Goal: Information Seeking & Learning: Find specific fact

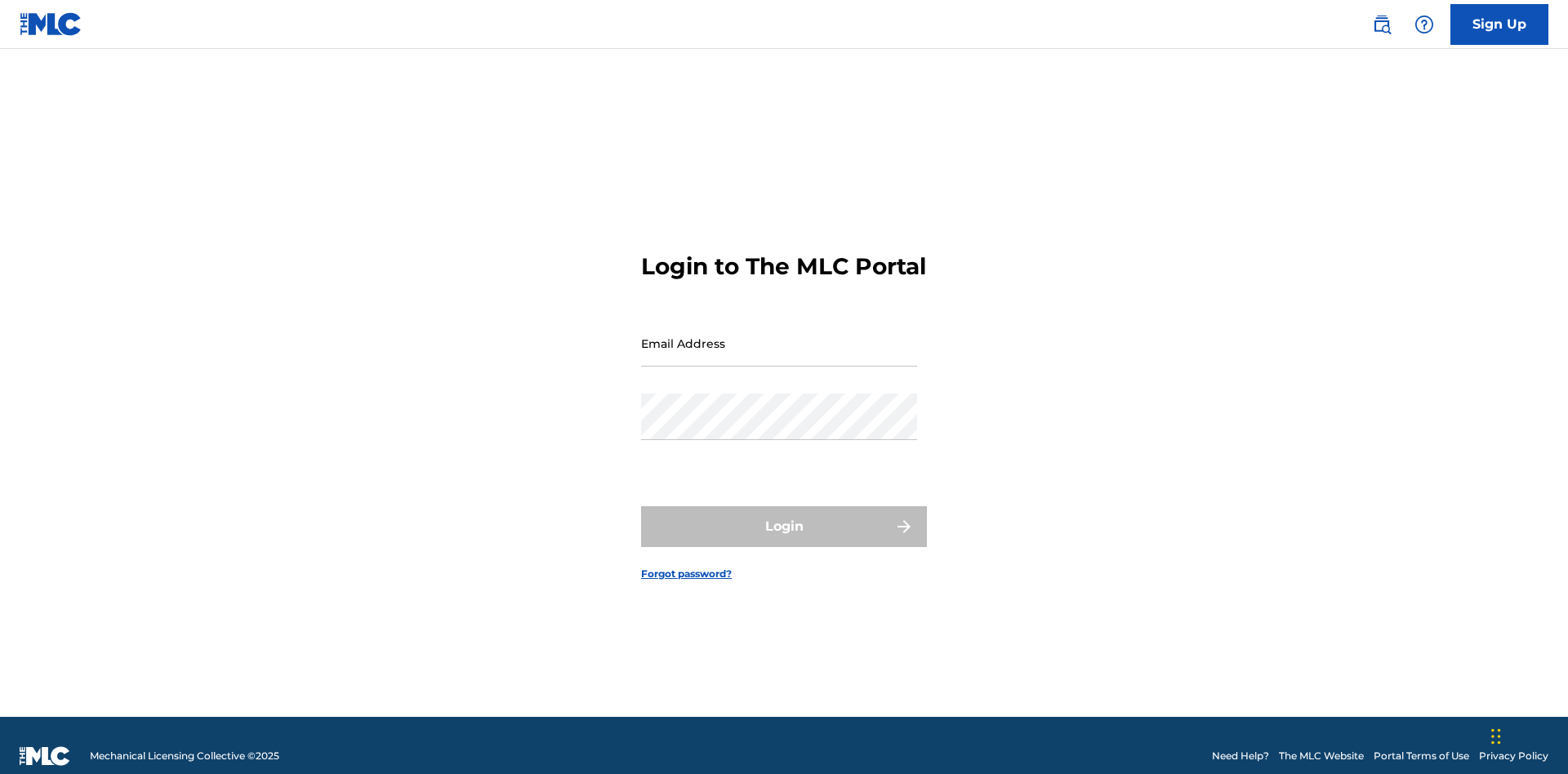
scroll to position [21, 0]
click at [779, 336] on input "Email Address" at bounding box center [778, 343] width 276 height 46
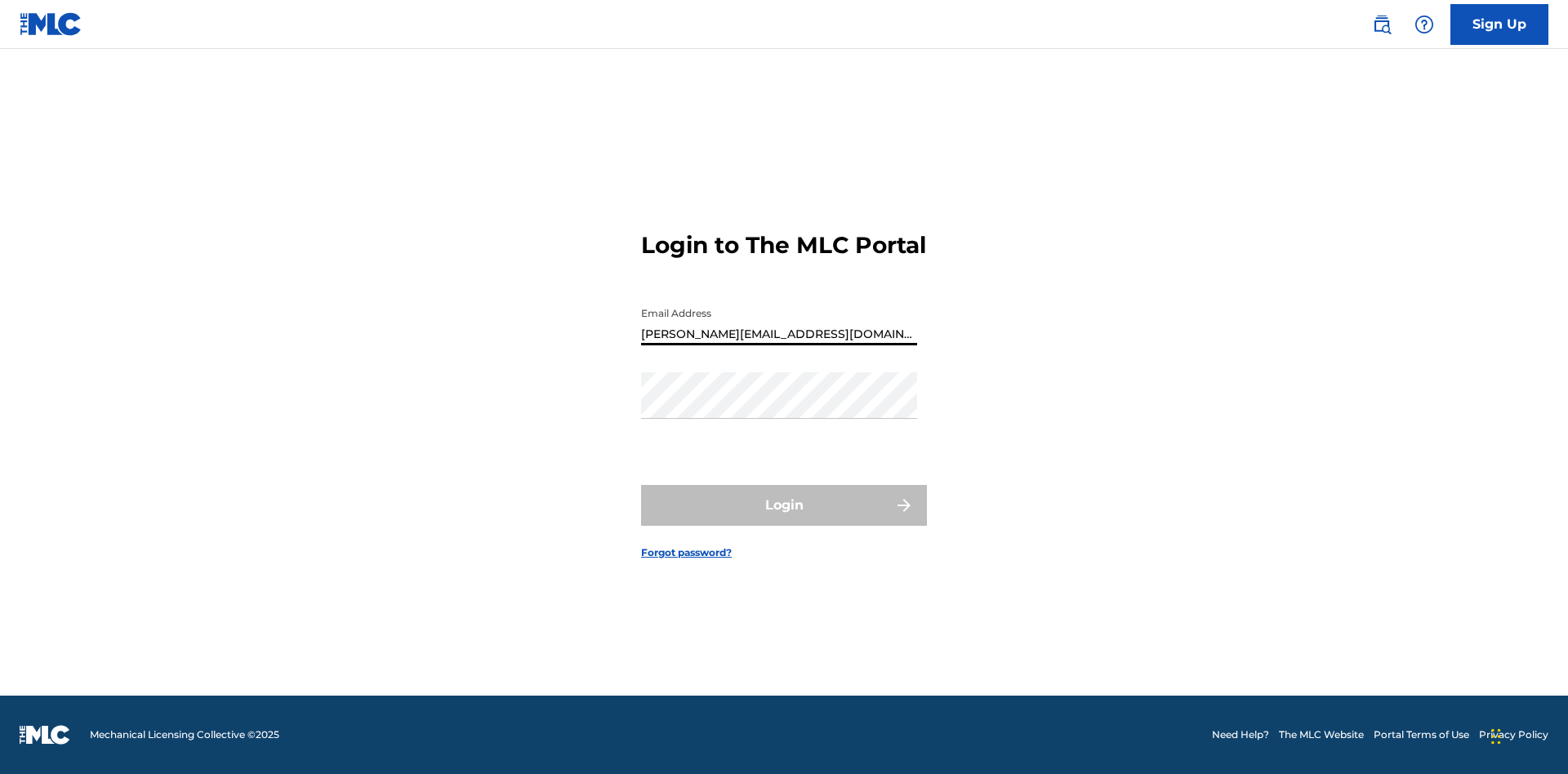
type input "Helena.Songwriter@gmail.com"
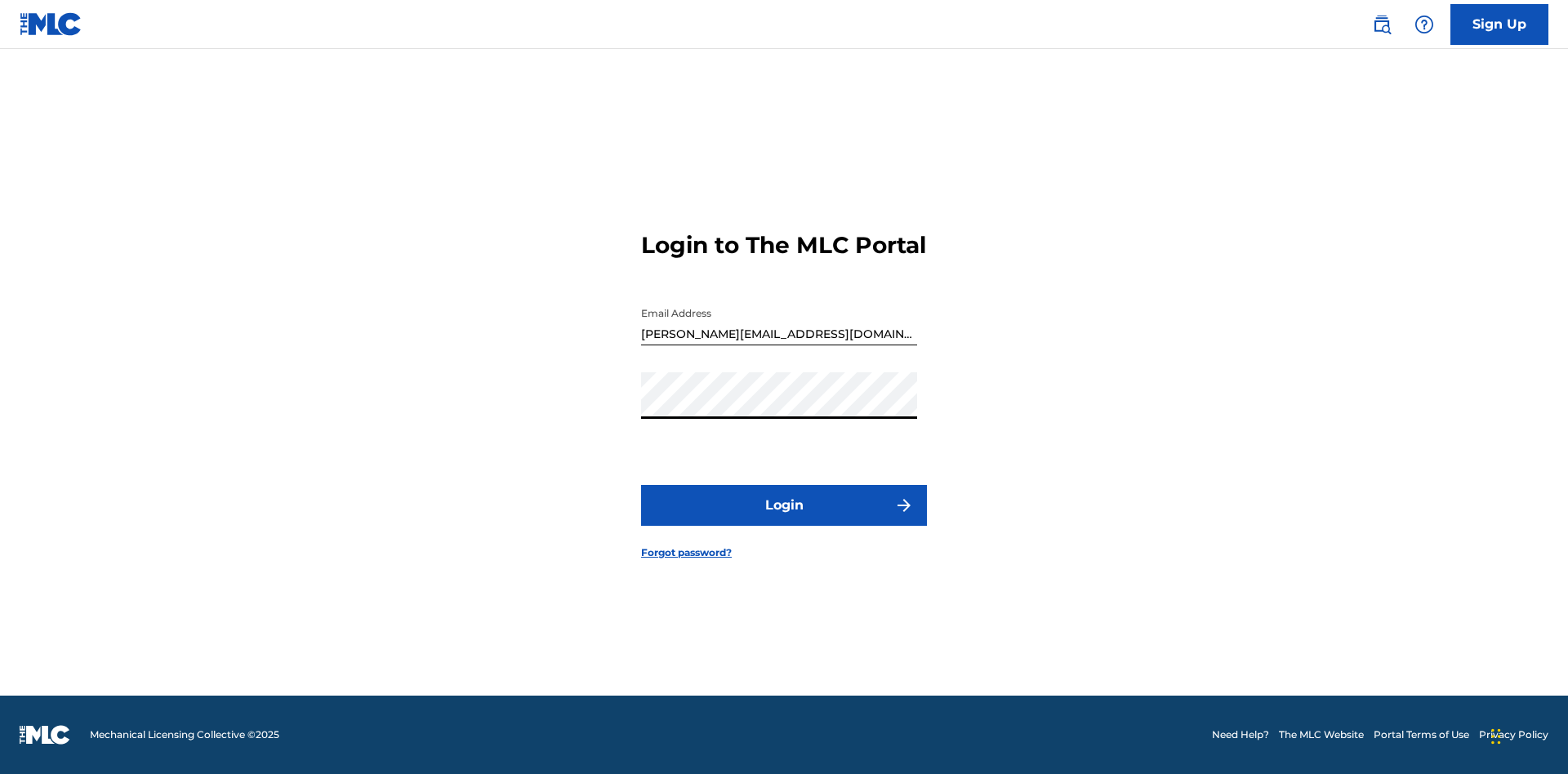
click at [784, 519] on button "Login" at bounding box center [783, 505] width 286 height 40
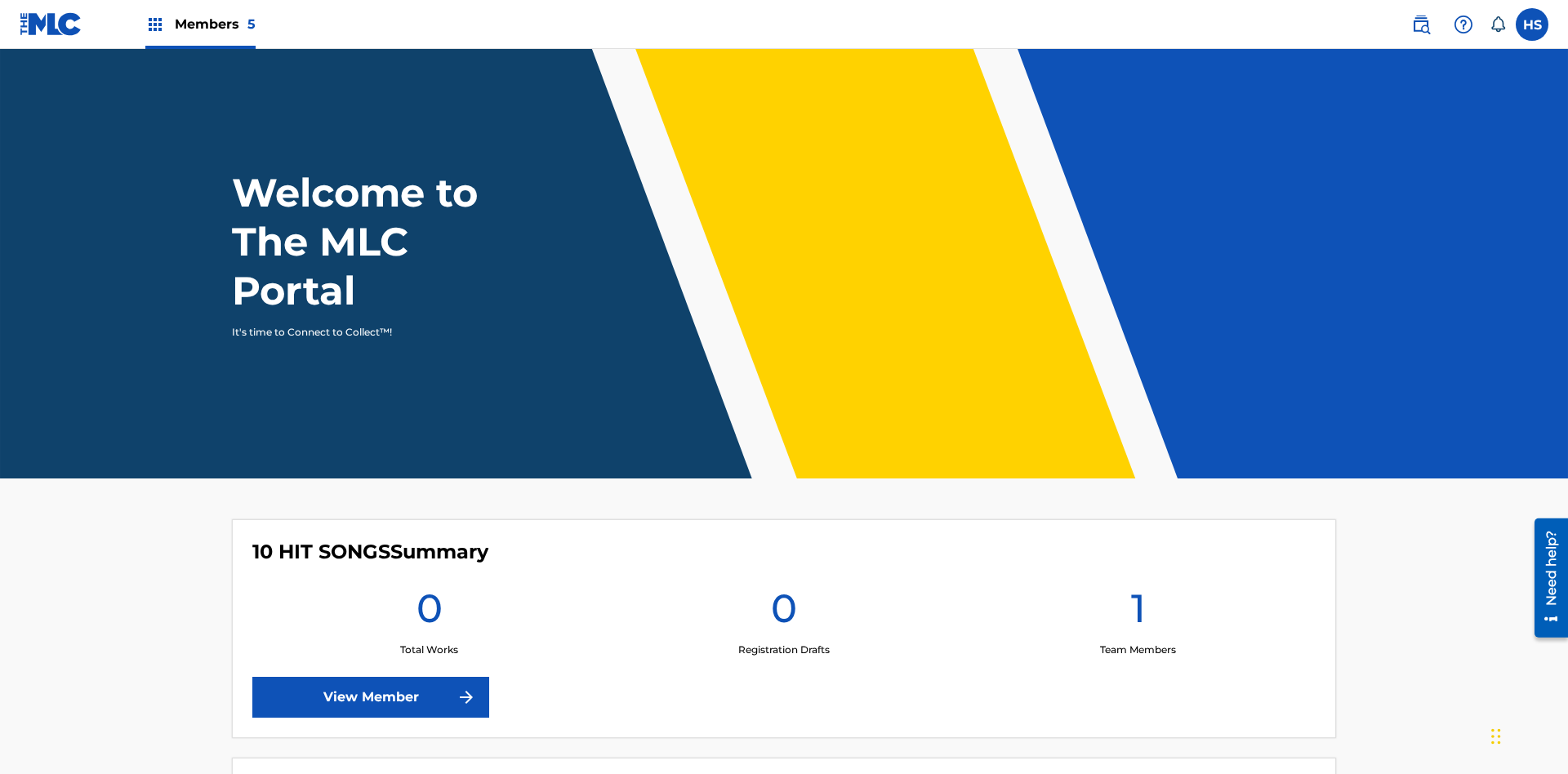
scroll to position [70, 0]
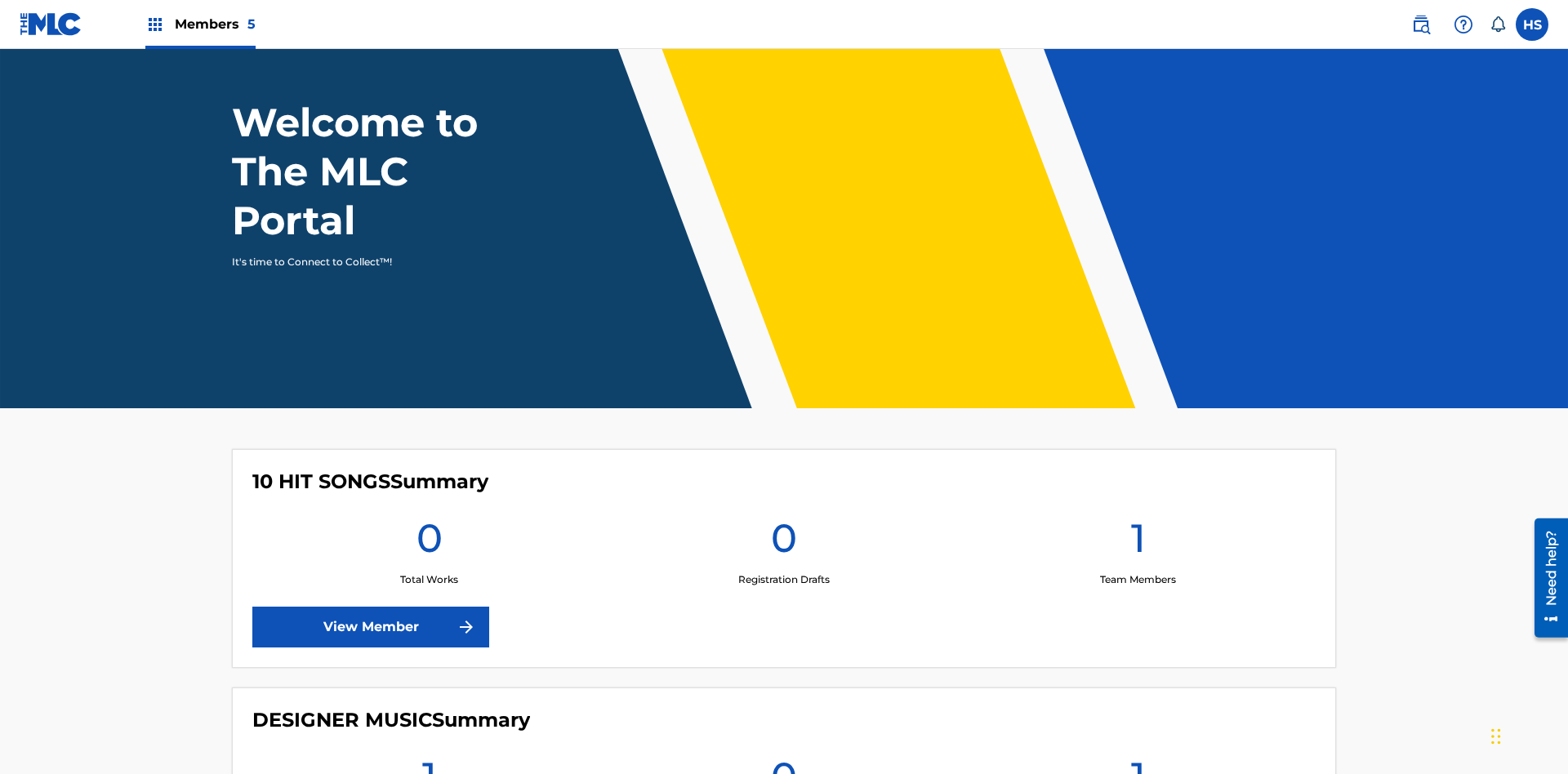
click at [199, 24] on span "Members 5" at bounding box center [215, 24] width 81 height 19
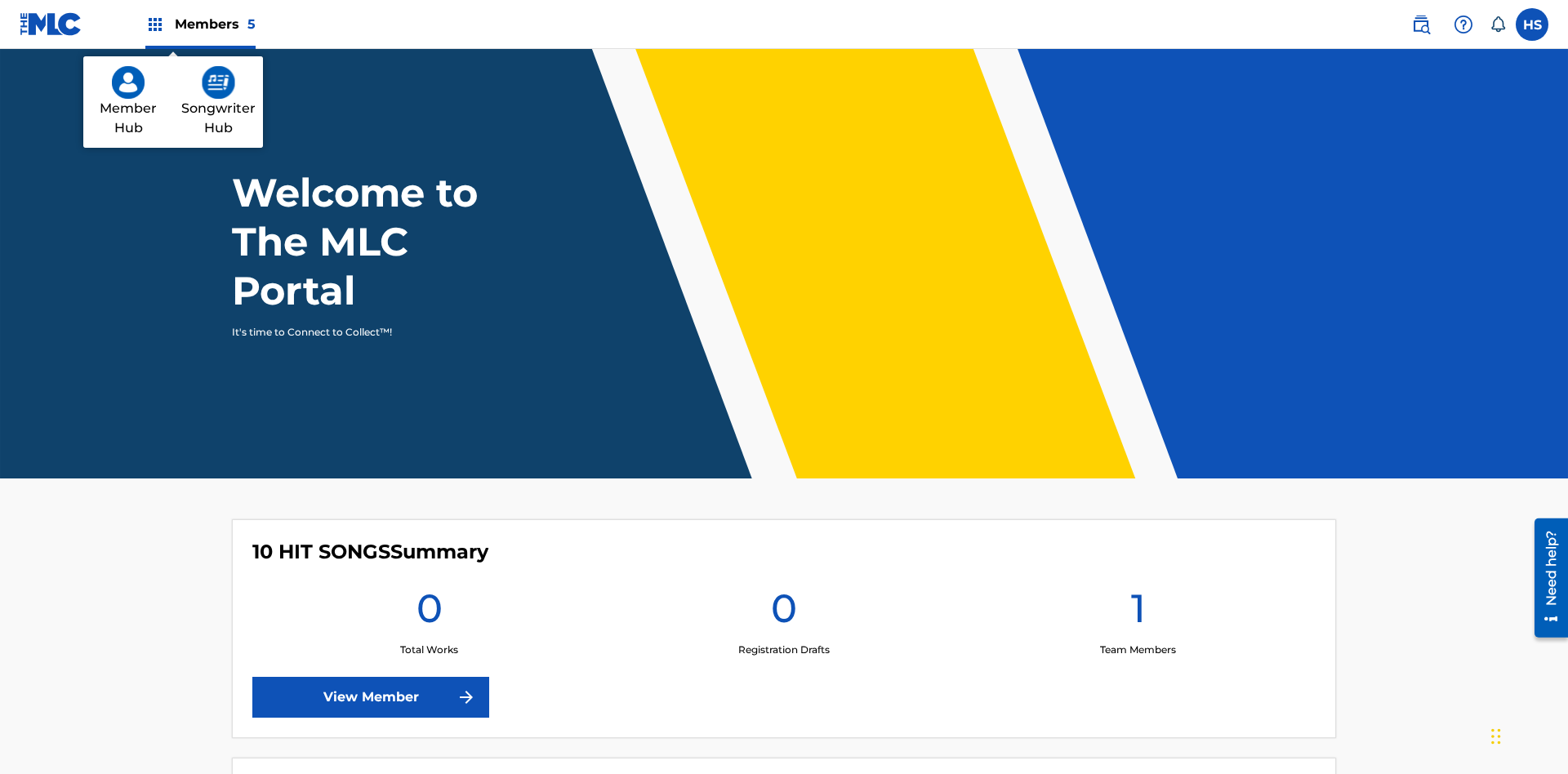
click at [218, 83] on img at bounding box center [218, 83] width 34 height 33
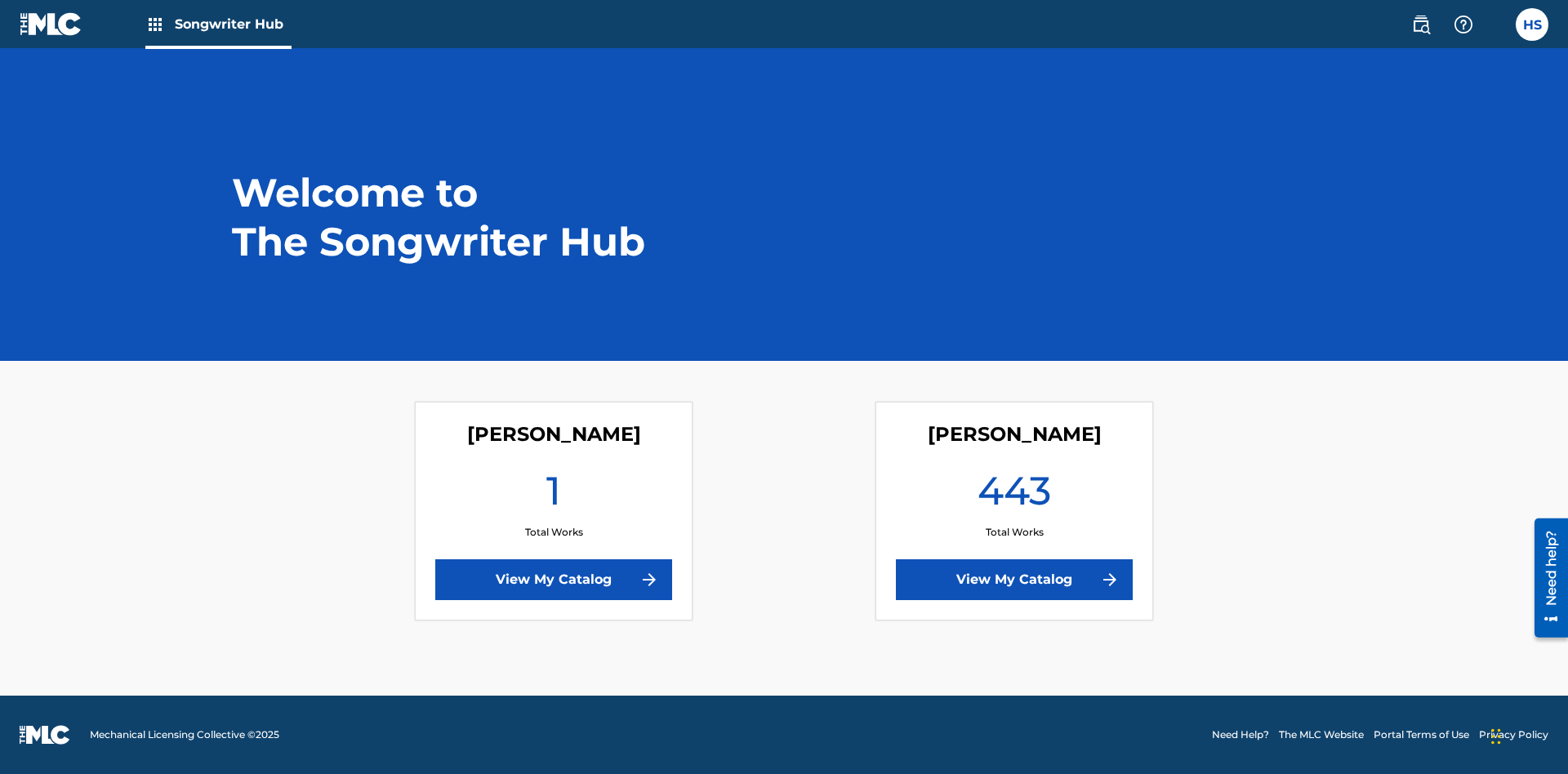
click at [1015, 580] on link "View My Catalog" at bounding box center [1014, 580] width 237 height 40
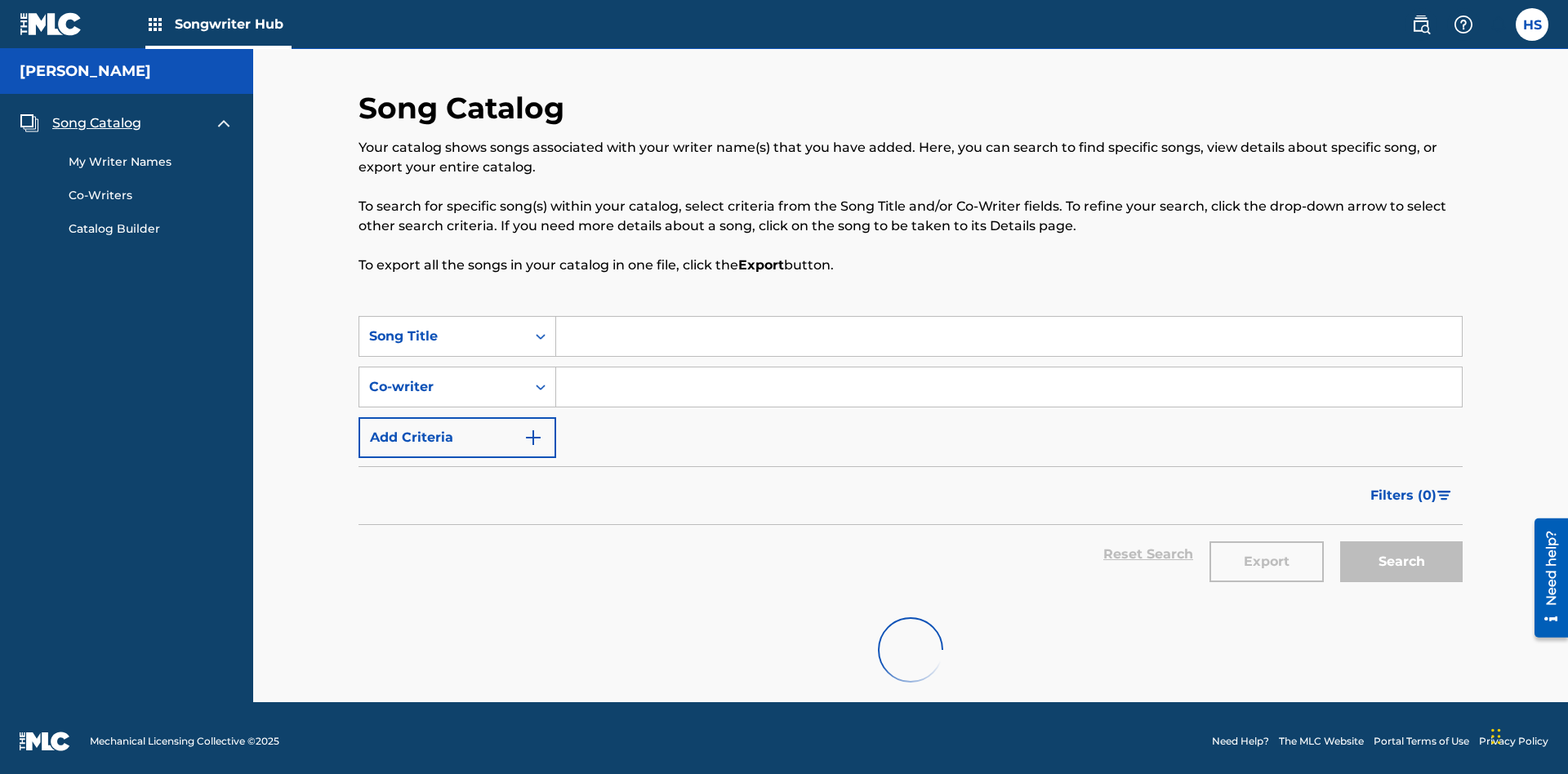
click at [96, 116] on span "Song Catalog" at bounding box center [96, 123] width 89 height 19
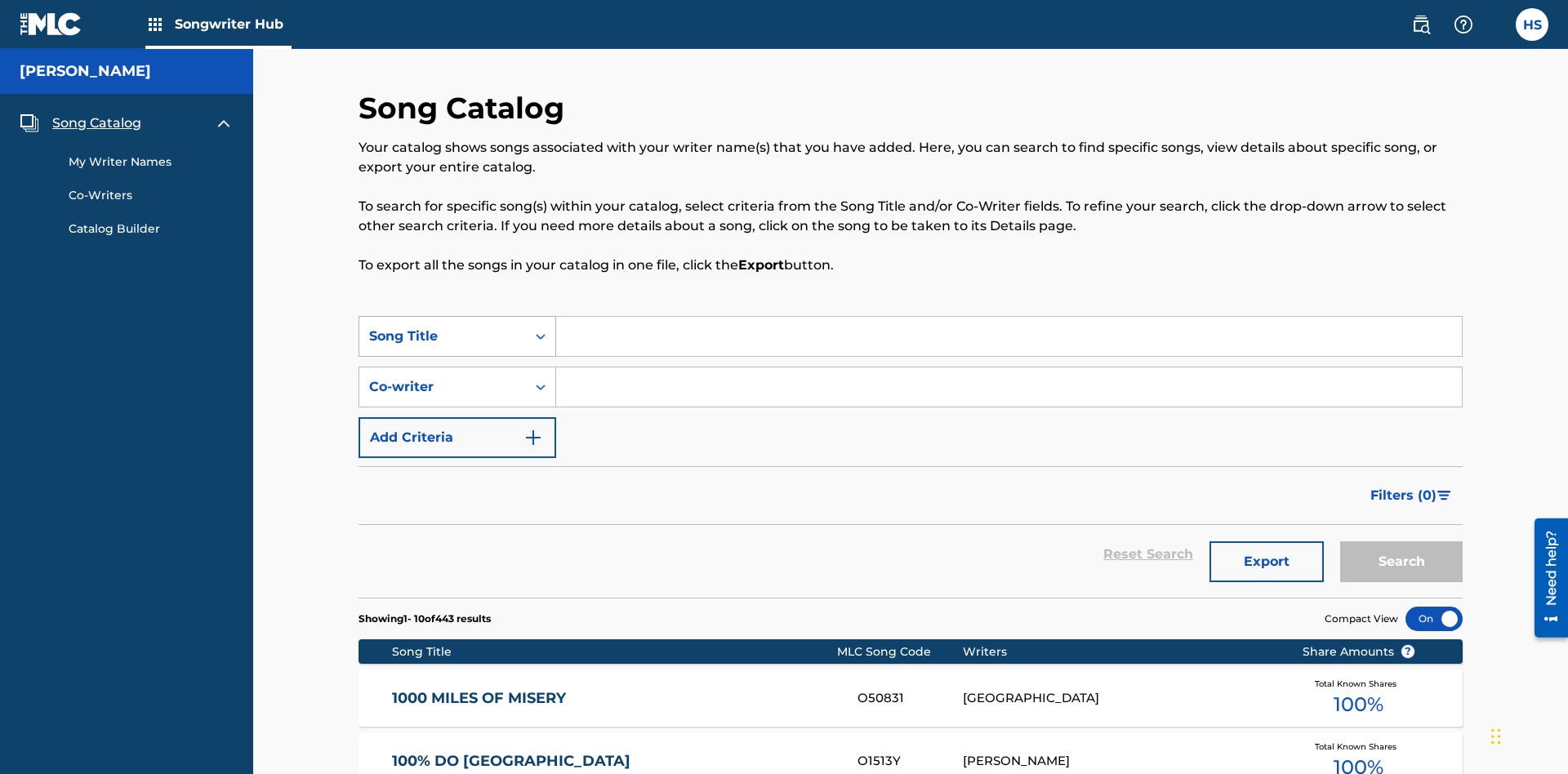
click at [443, 327] on div "Song Title" at bounding box center [443, 337] width 147 height 19
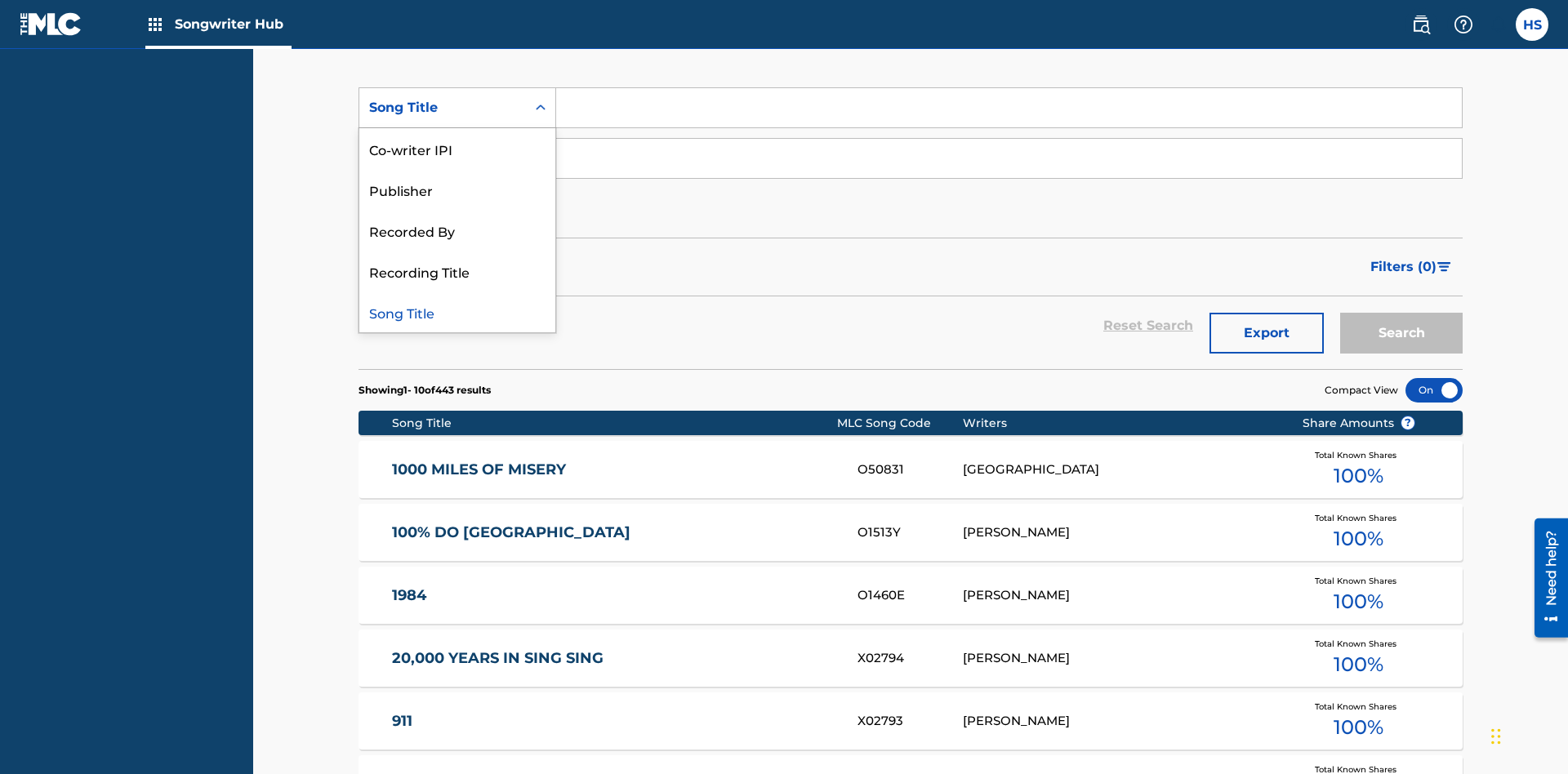
click at [457, 312] on div "Song Title" at bounding box center [458, 312] width 196 height 40
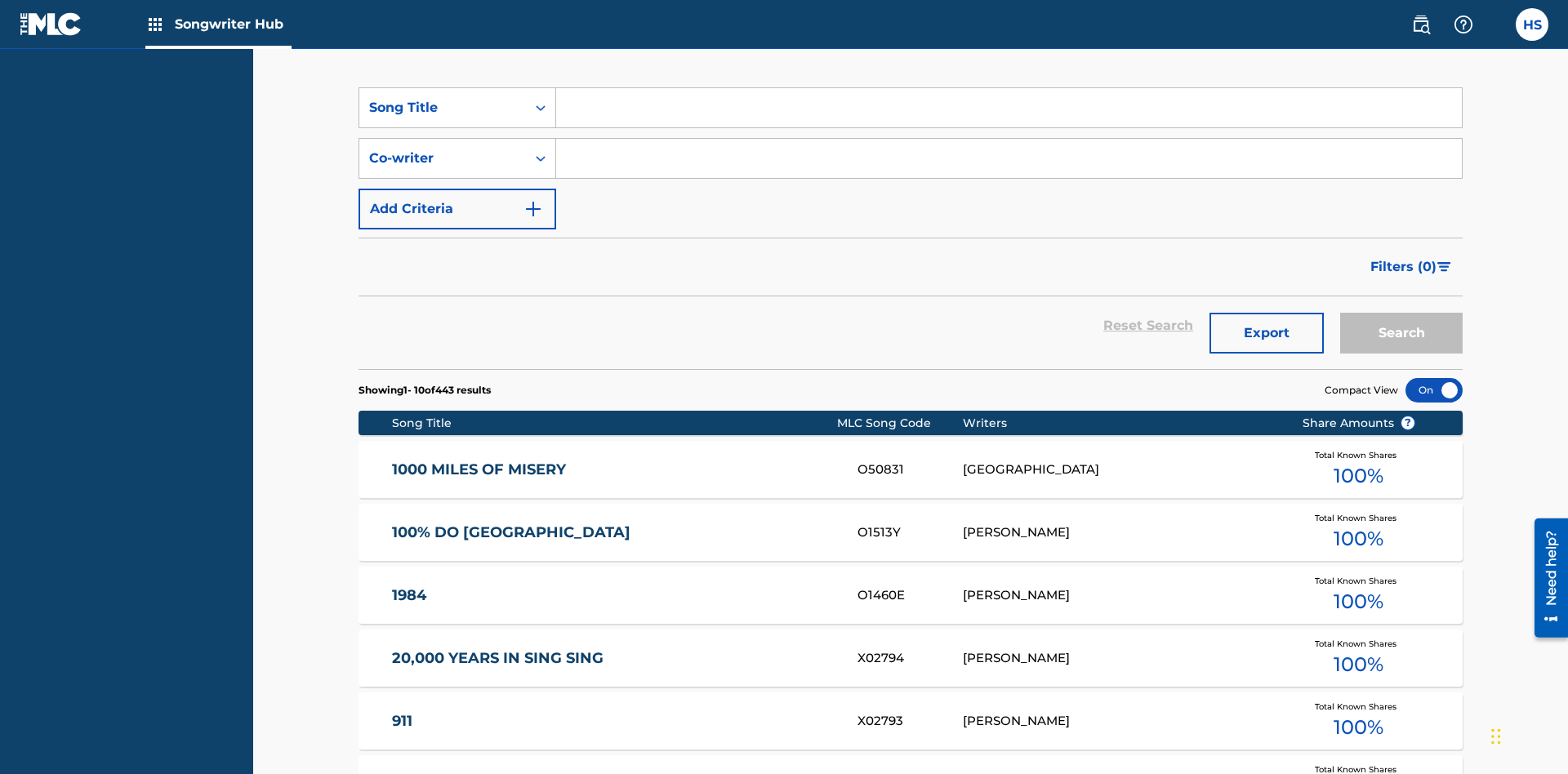
scroll to position [279, 0]
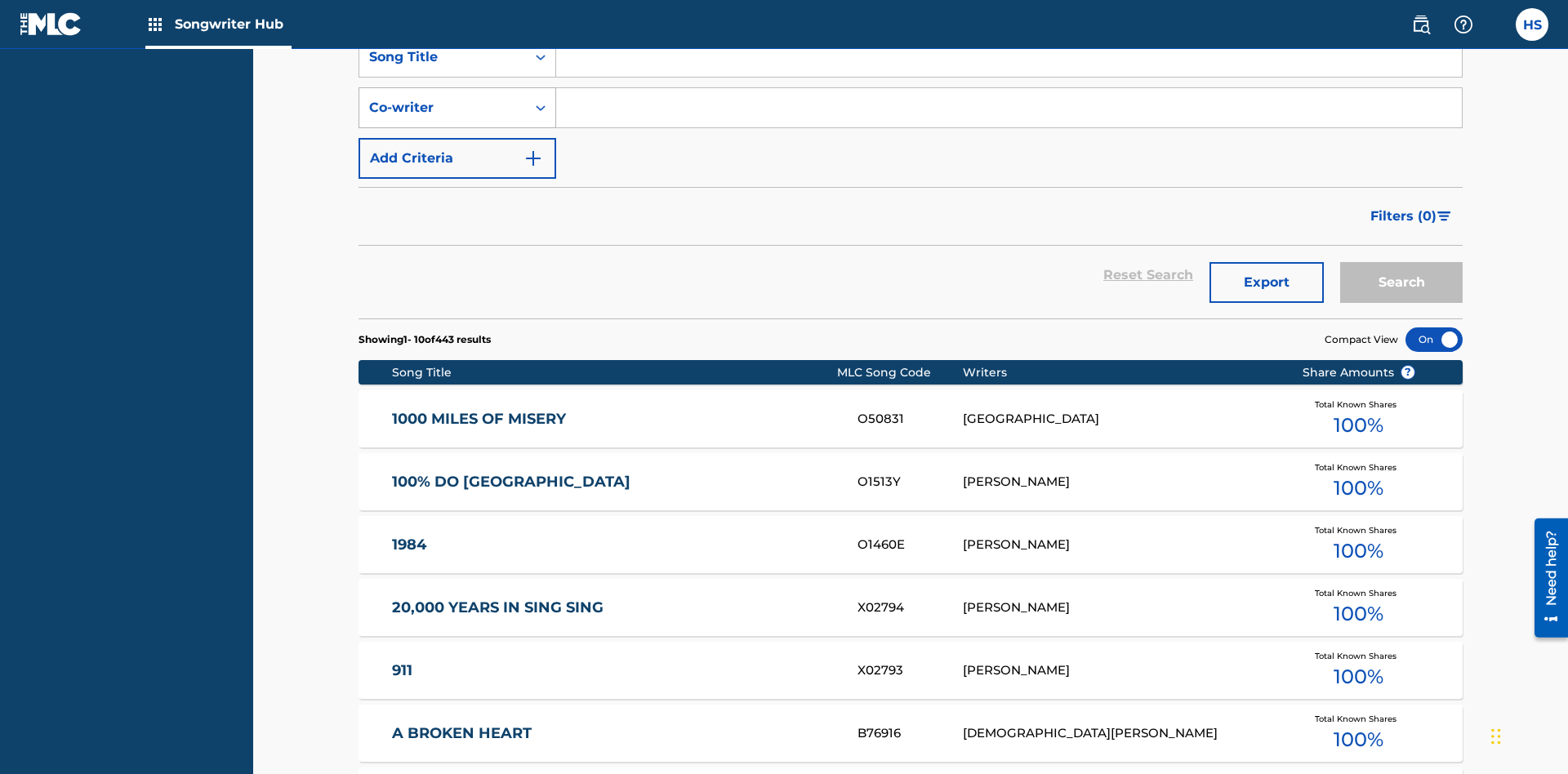
click at [443, 108] on div "Co-writer" at bounding box center [443, 108] width 147 height 19
click at [457, 312] on div "Co-writer" at bounding box center [458, 312] width 196 height 40
click at [457, 137] on button "Add Criteria" at bounding box center [457, 158] width 197 height 40
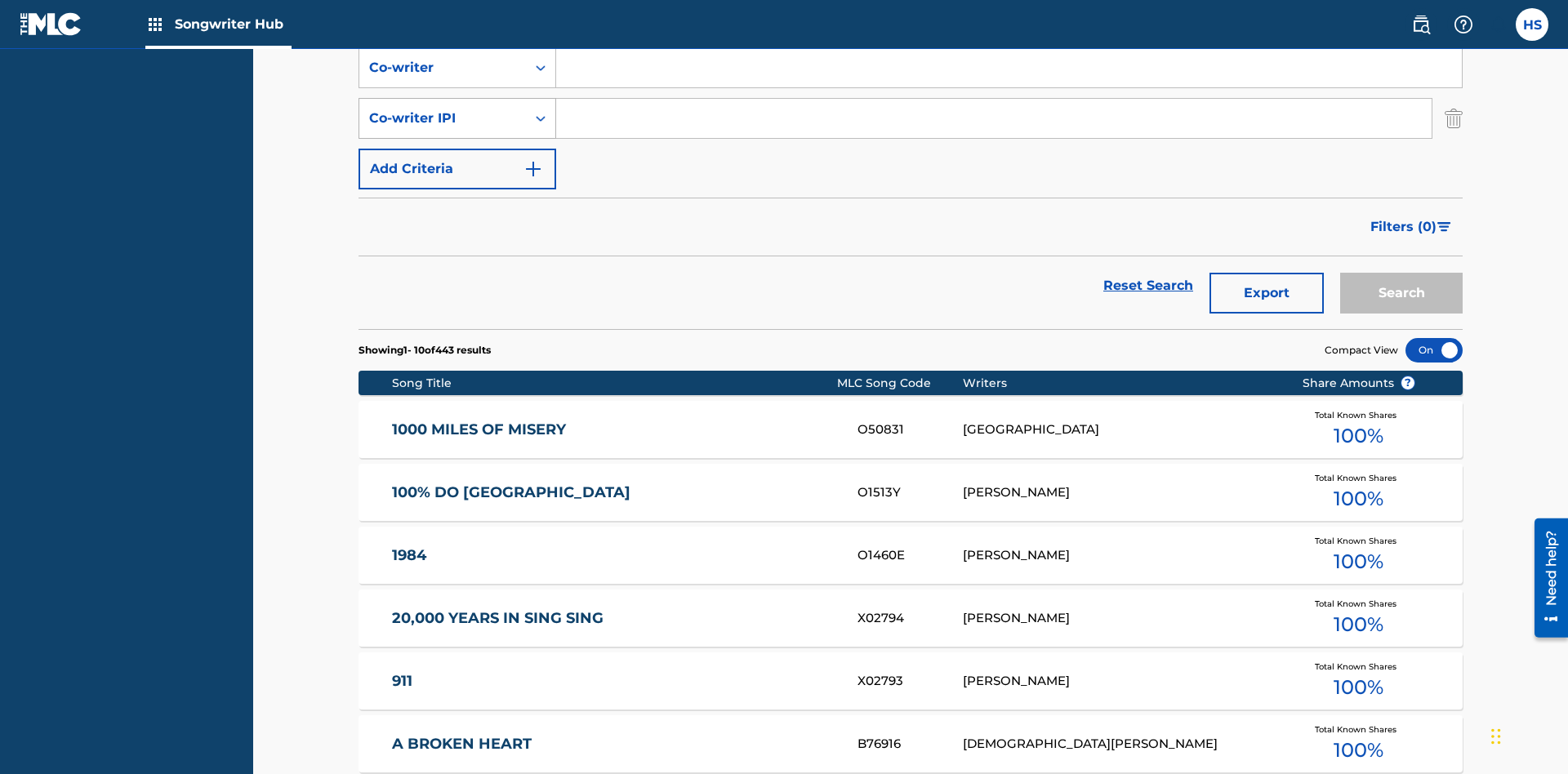
click at [443, 109] on div "Co-writer IPI" at bounding box center [443, 118] width 147 height 19
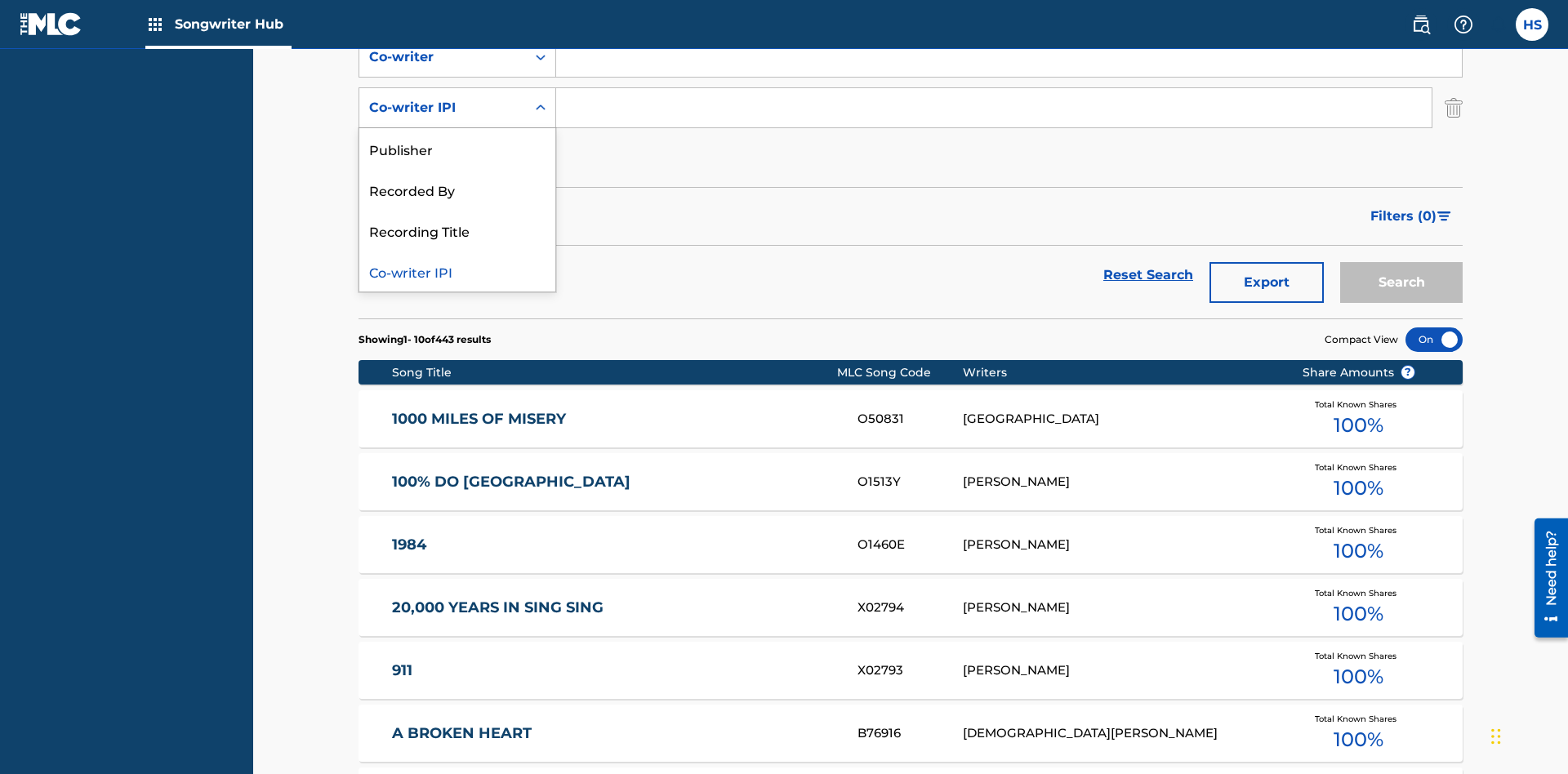
click at [457, 271] on div "Co-writer IPI" at bounding box center [458, 271] width 196 height 40
click at [457, 137] on button "Add Criteria" at bounding box center [457, 158] width 197 height 40
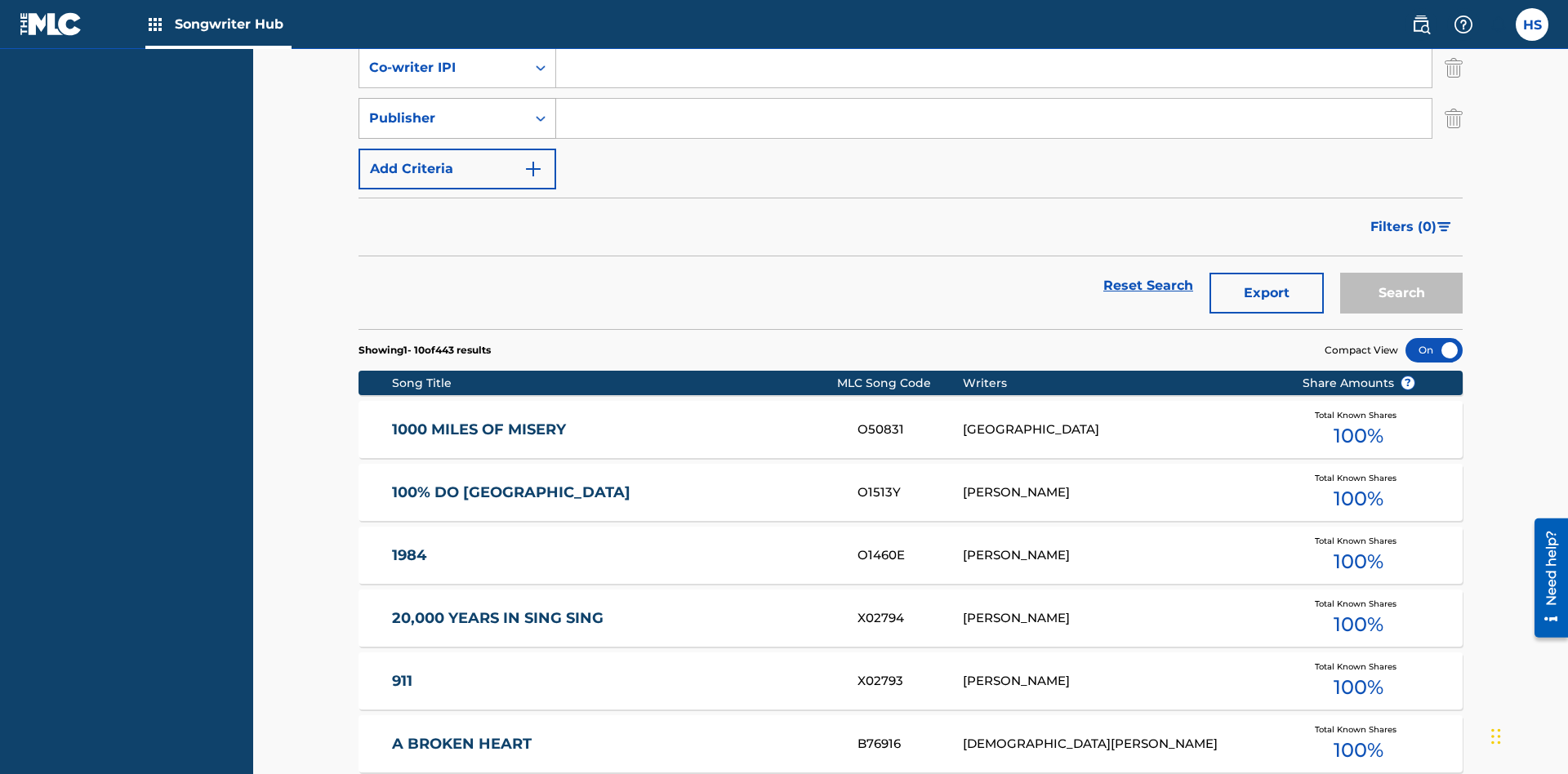
click at [443, 109] on div "Publisher" at bounding box center [443, 118] width 147 height 19
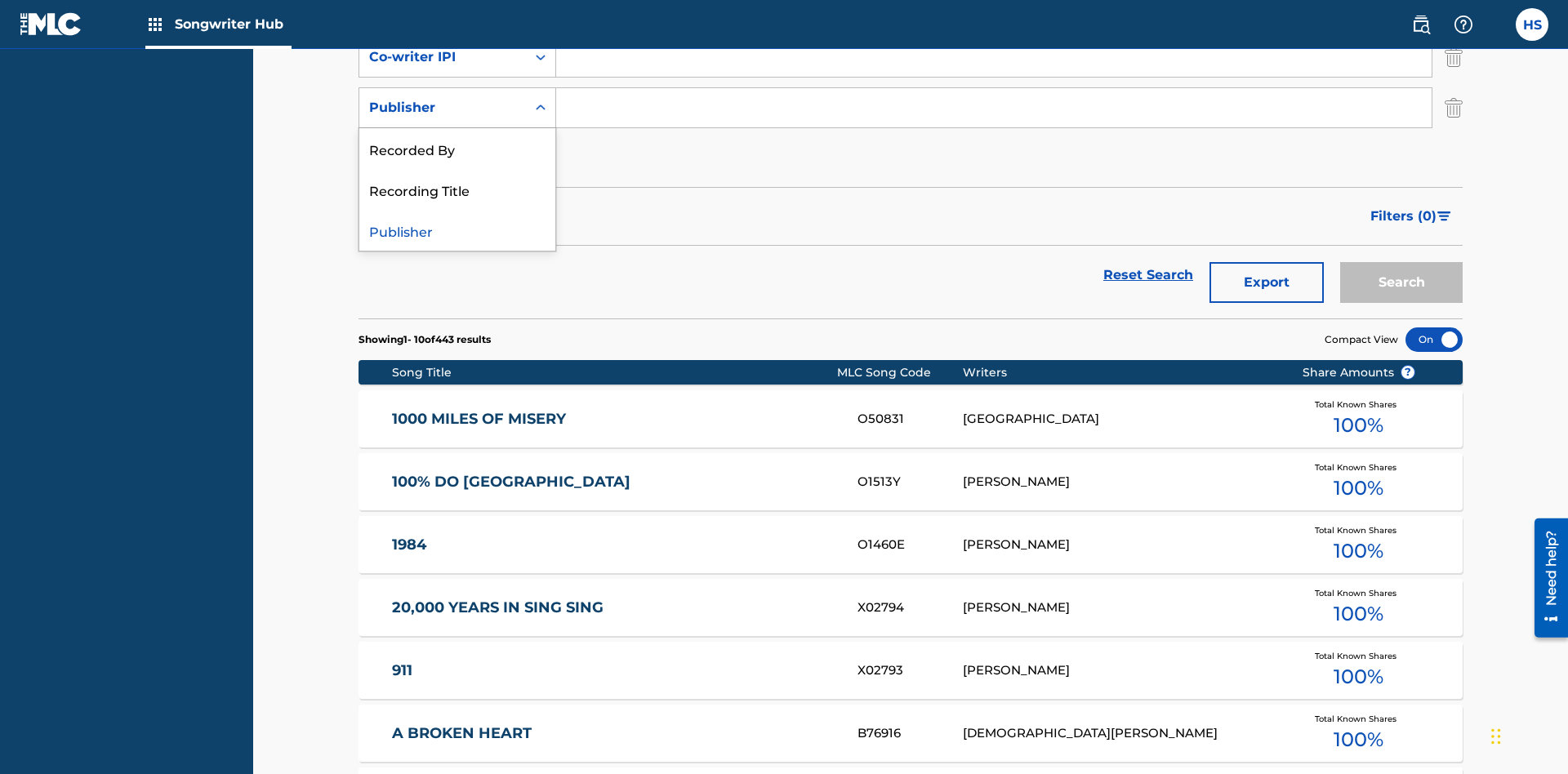
click at [457, 149] on div "Recorded By" at bounding box center [458, 148] width 196 height 40
click at [457, 137] on button "Add Criteria" at bounding box center [457, 158] width 197 height 40
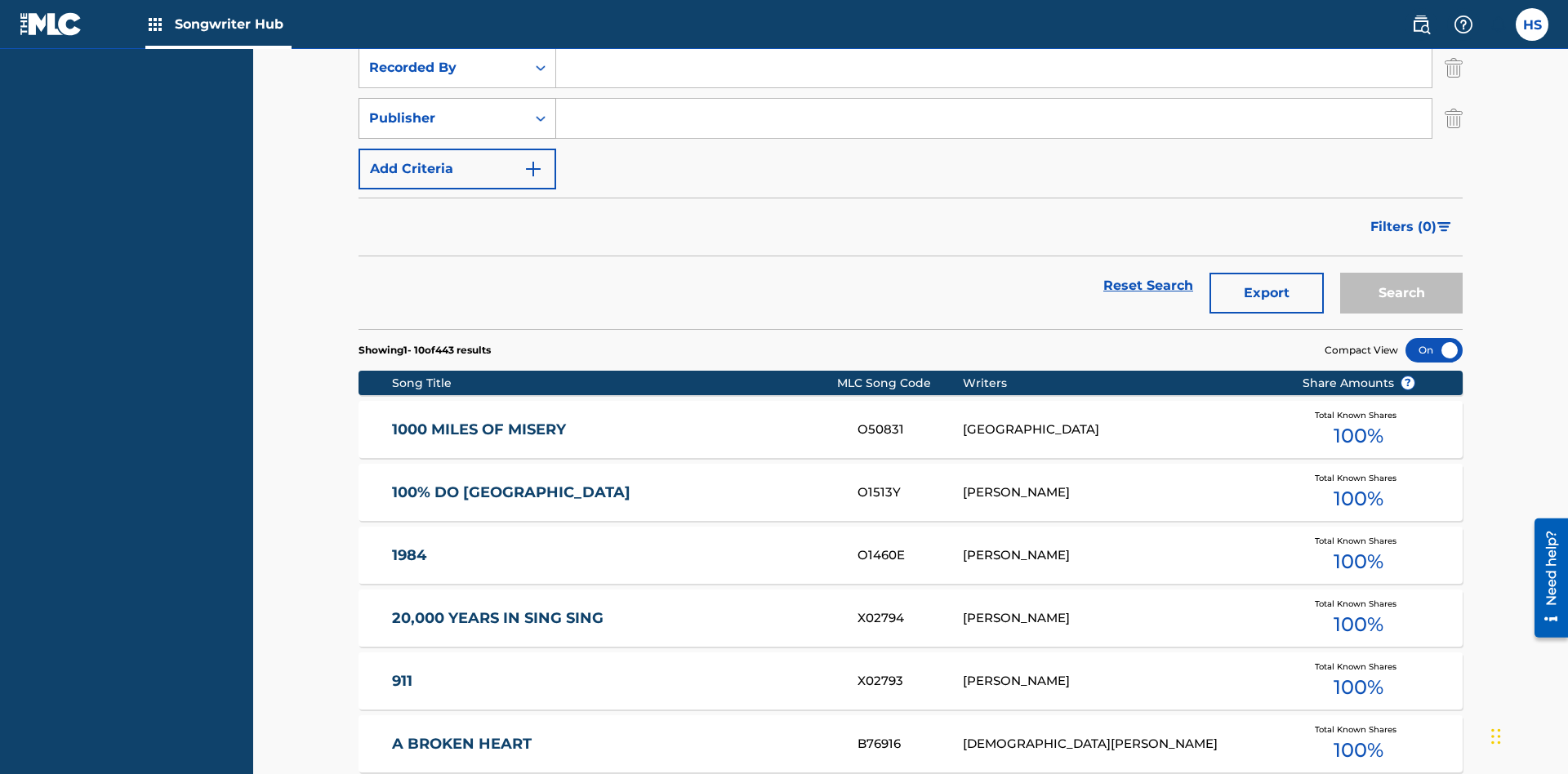
click at [443, 109] on div "Publisher" at bounding box center [443, 118] width 147 height 19
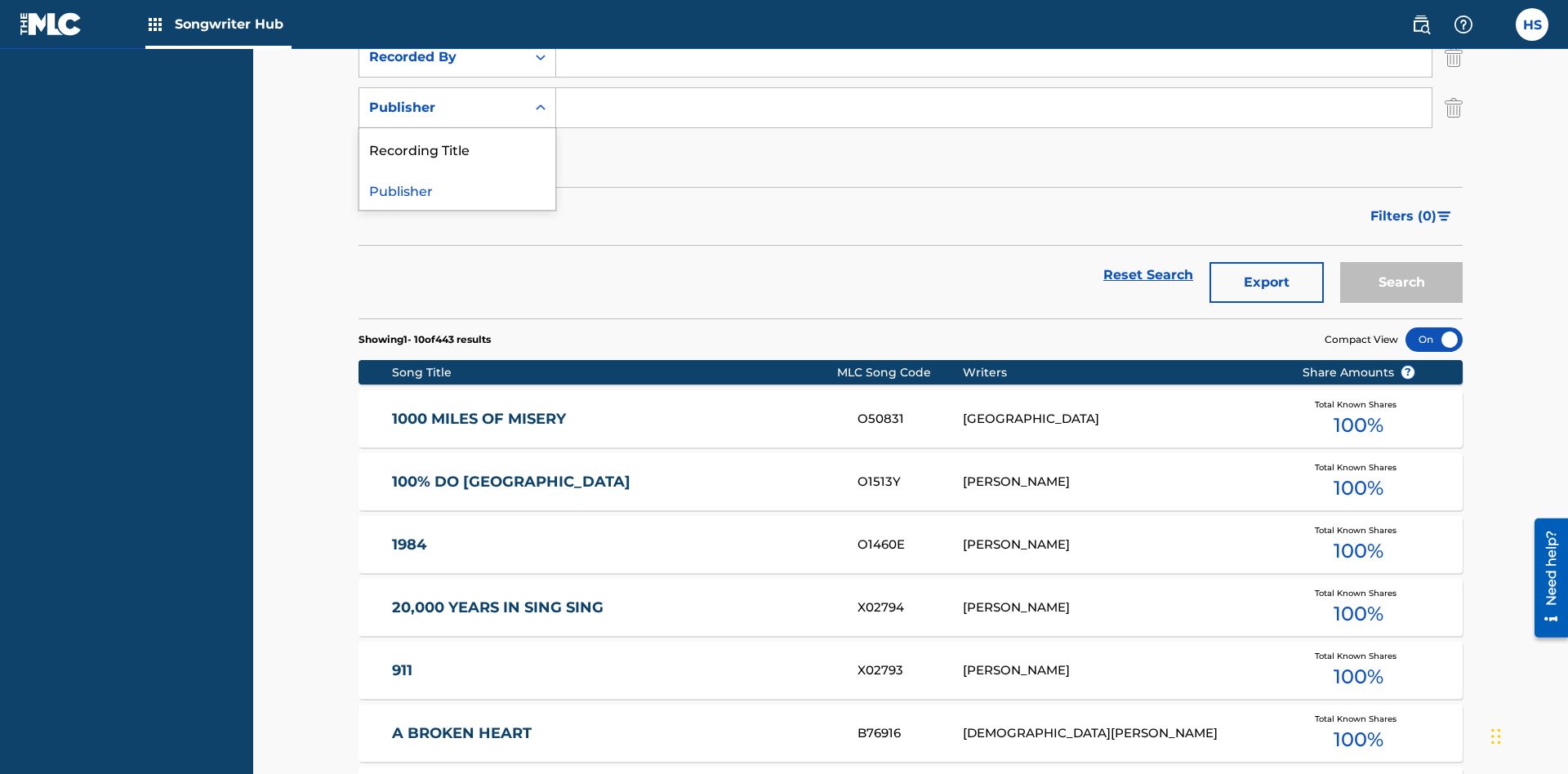
click at [457, 189] on div "Publisher" at bounding box center [458, 189] width 196 height 40
click at [457, 137] on button "Add Criteria" at bounding box center [457, 158] width 197 height 40
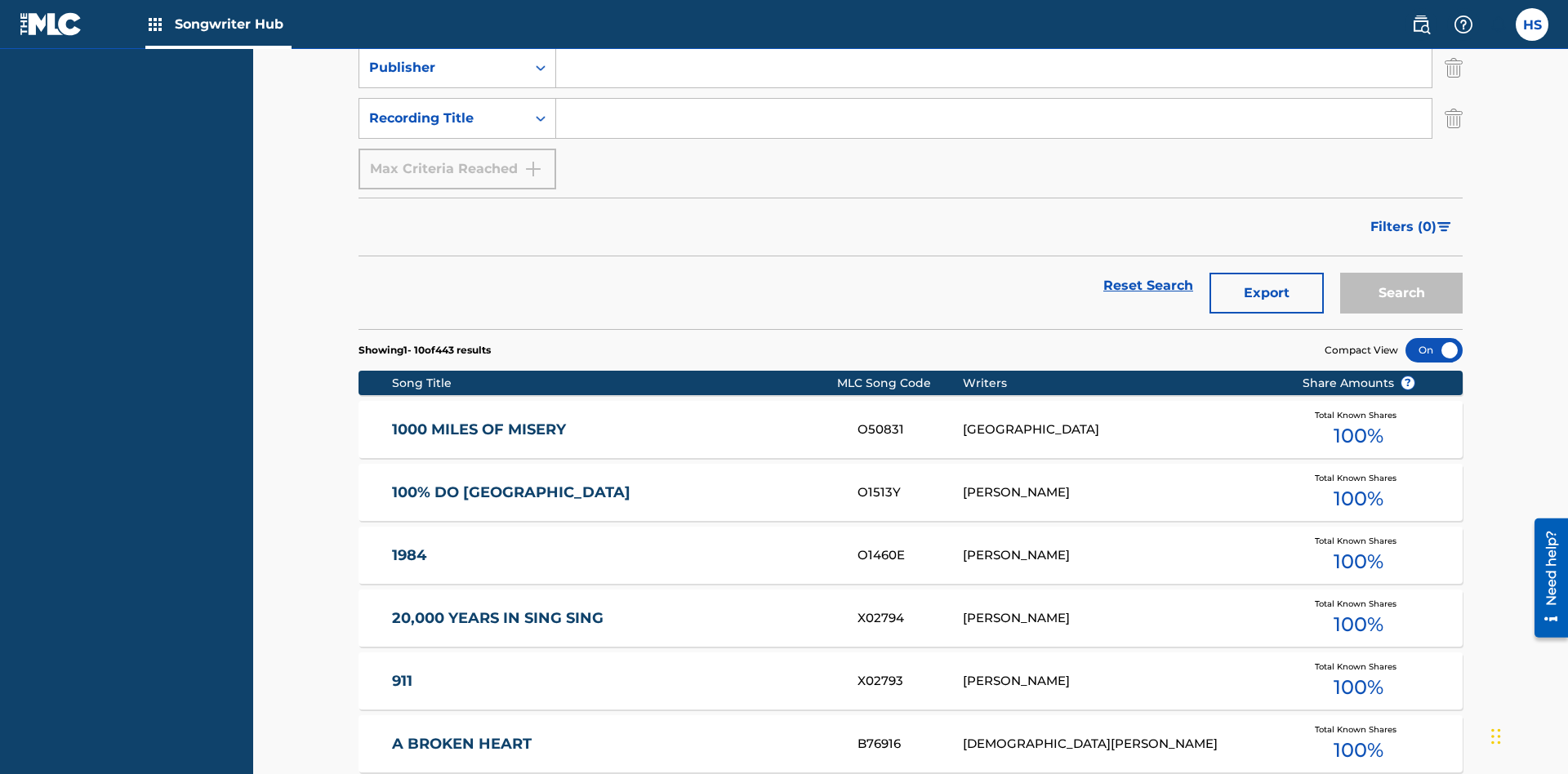
scroll to position [482, 0]
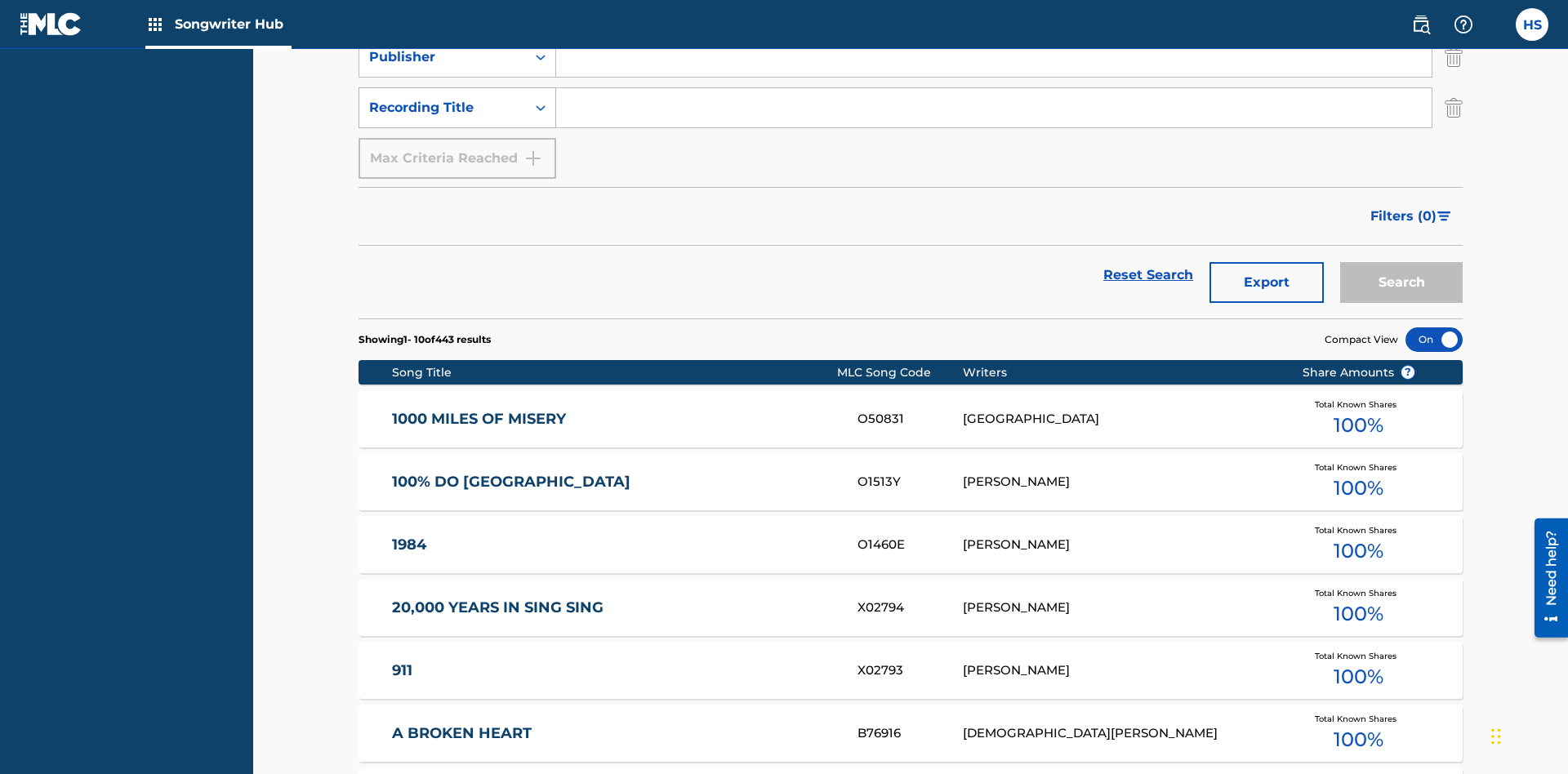
click at [443, 108] on div "Recording Title" at bounding box center [443, 108] width 147 height 19
click at [457, 149] on div "Recording Title" at bounding box center [458, 148] width 196 height 40
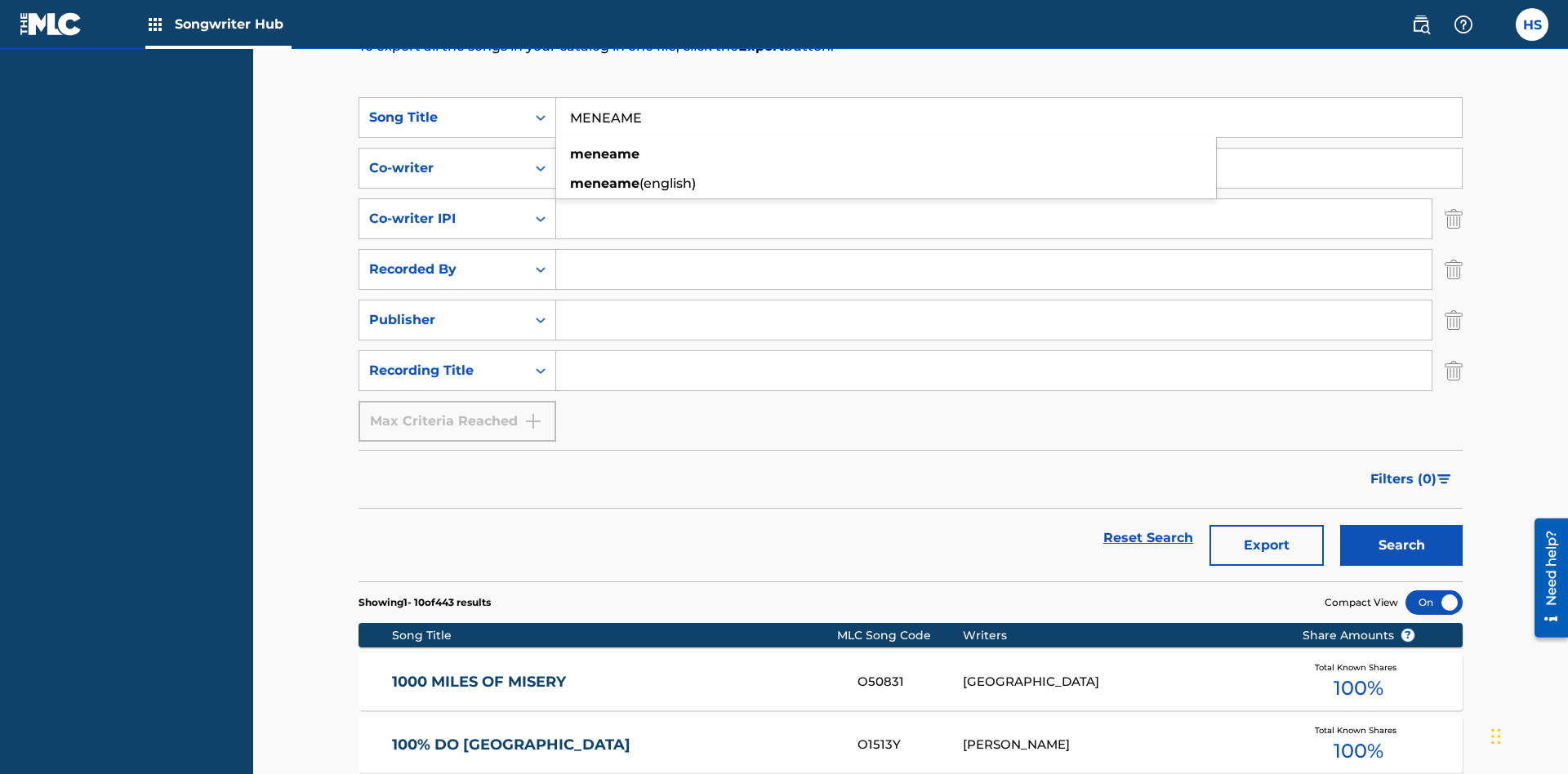
type input "MENEAME"
click at [1009, 149] on input "Search Form" at bounding box center [1009, 168] width 906 height 39
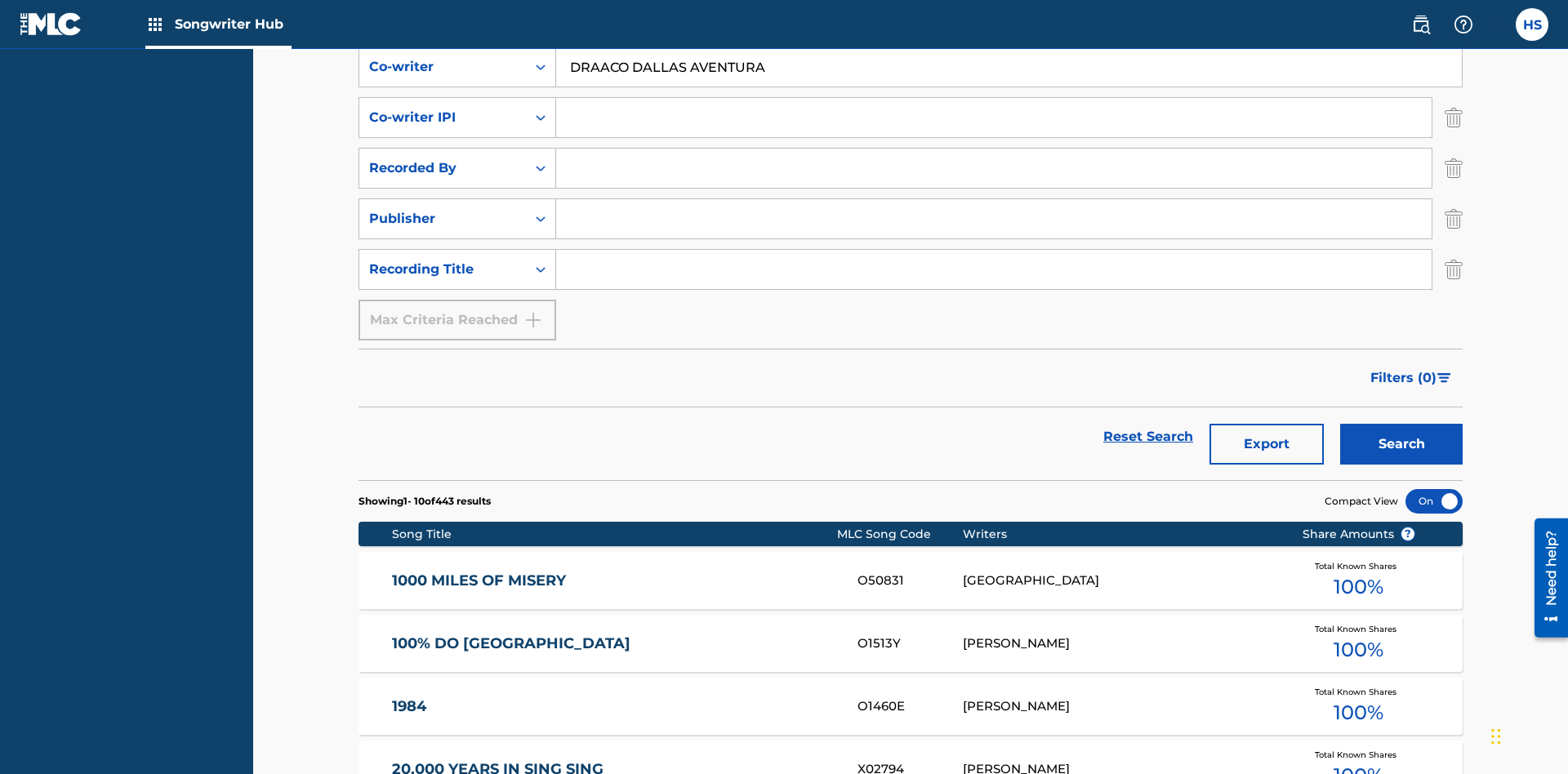
type input "DRAACO DALLAS AVENTURA"
click at [994, 117] on input "Search Form" at bounding box center [994, 117] width 875 height 39
type input "00766422818"
click at [994, 149] on input "Search Form" at bounding box center [994, 168] width 875 height 39
